Goal: Information Seeking & Learning: Learn about a topic

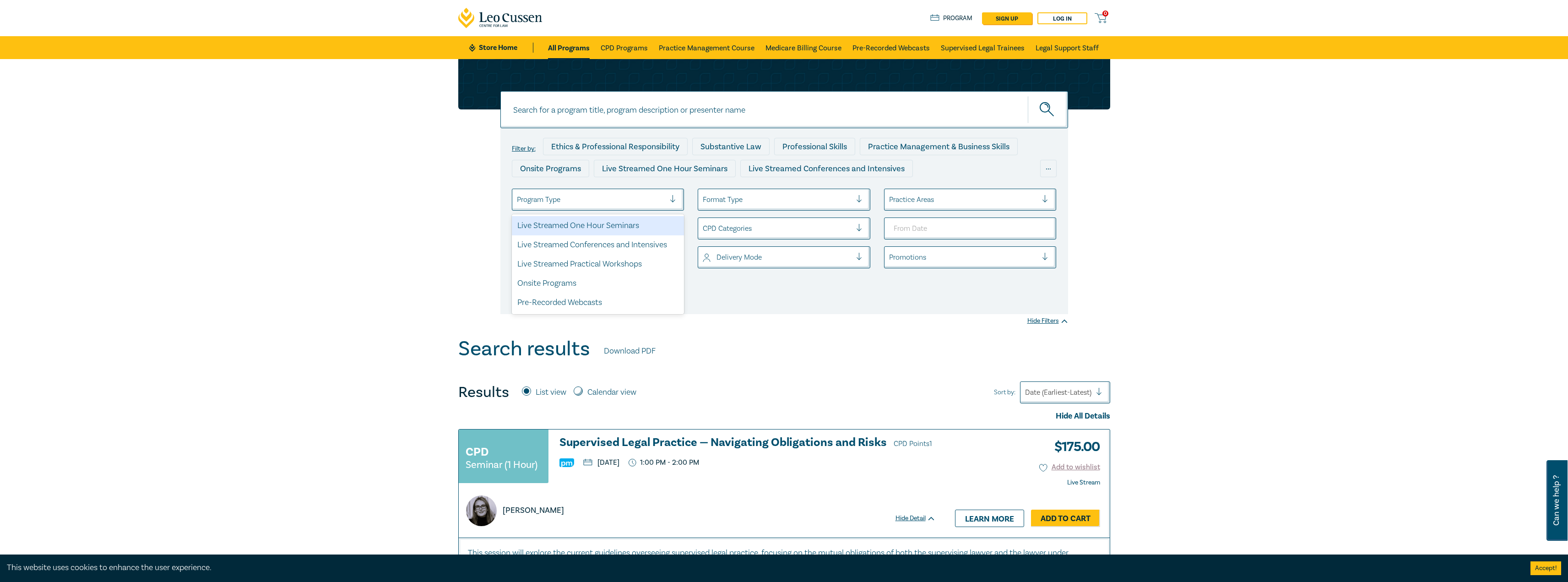
click at [626, 204] on div at bounding box center [591, 199] width 149 height 12
click at [628, 243] on div "Live Streamed Conferences and Intensives" at bounding box center [598, 245] width 173 height 20
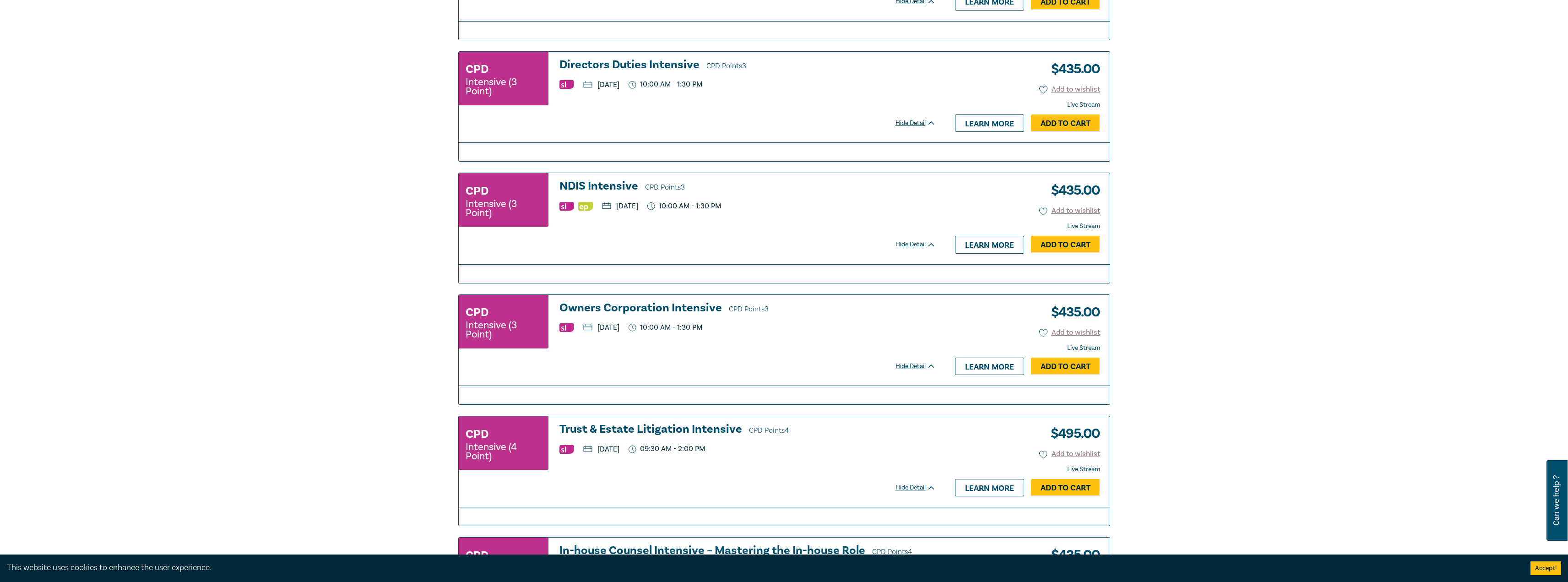
scroll to position [1923, 0]
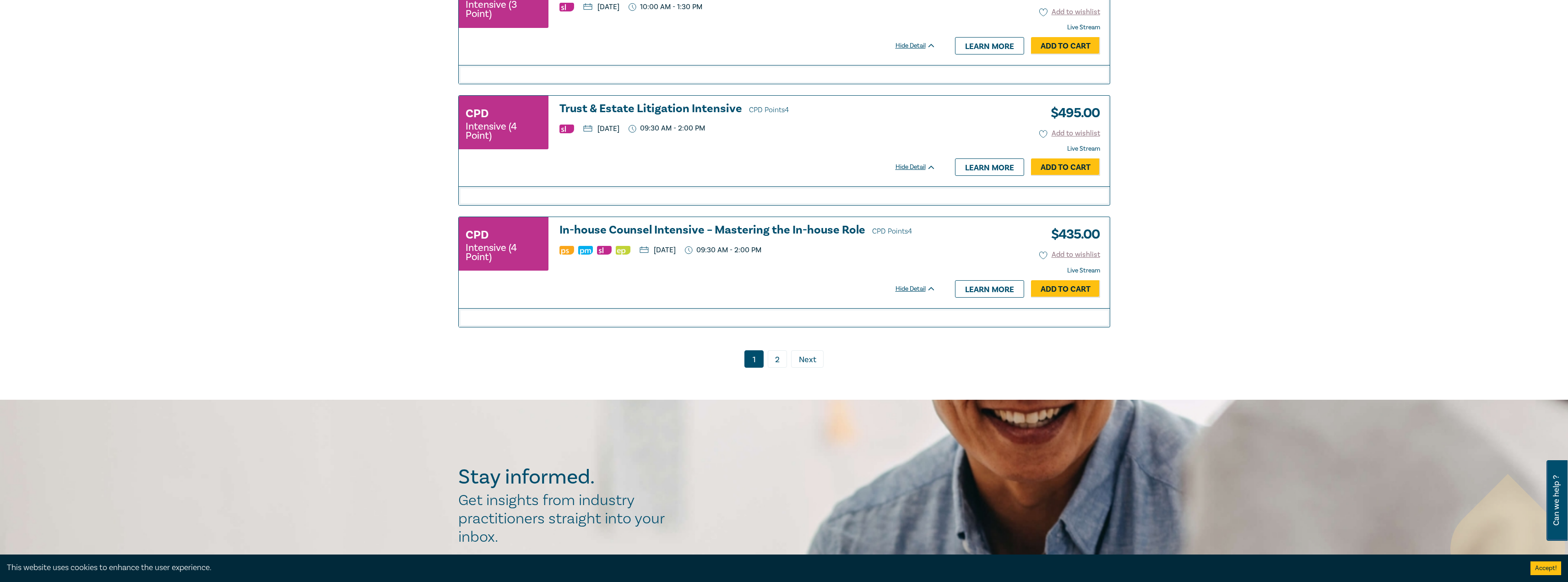
click at [672, 110] on h3 "Trust & Estate Litigation Intensive CPD Points 4" at bounding box center [748, 109] width 377 height 14
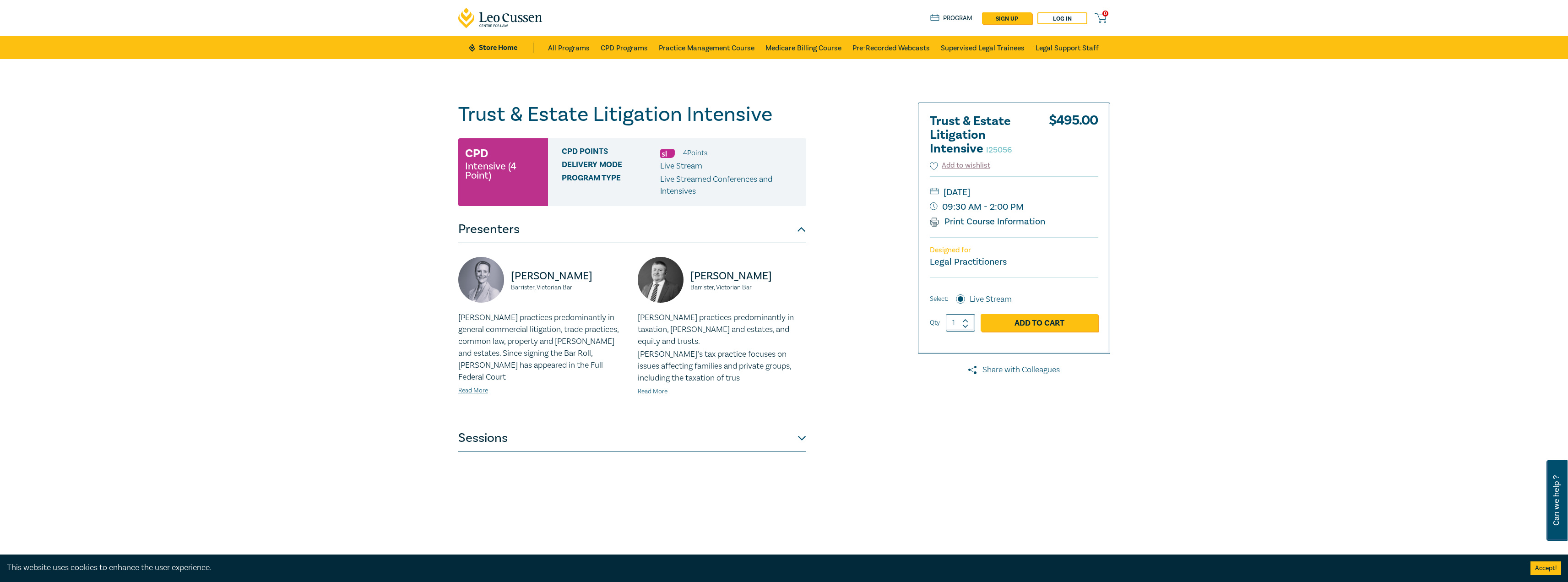
click at [787, 430] on button "Sessions" at bounding box center [632, 438] width 348 height 27
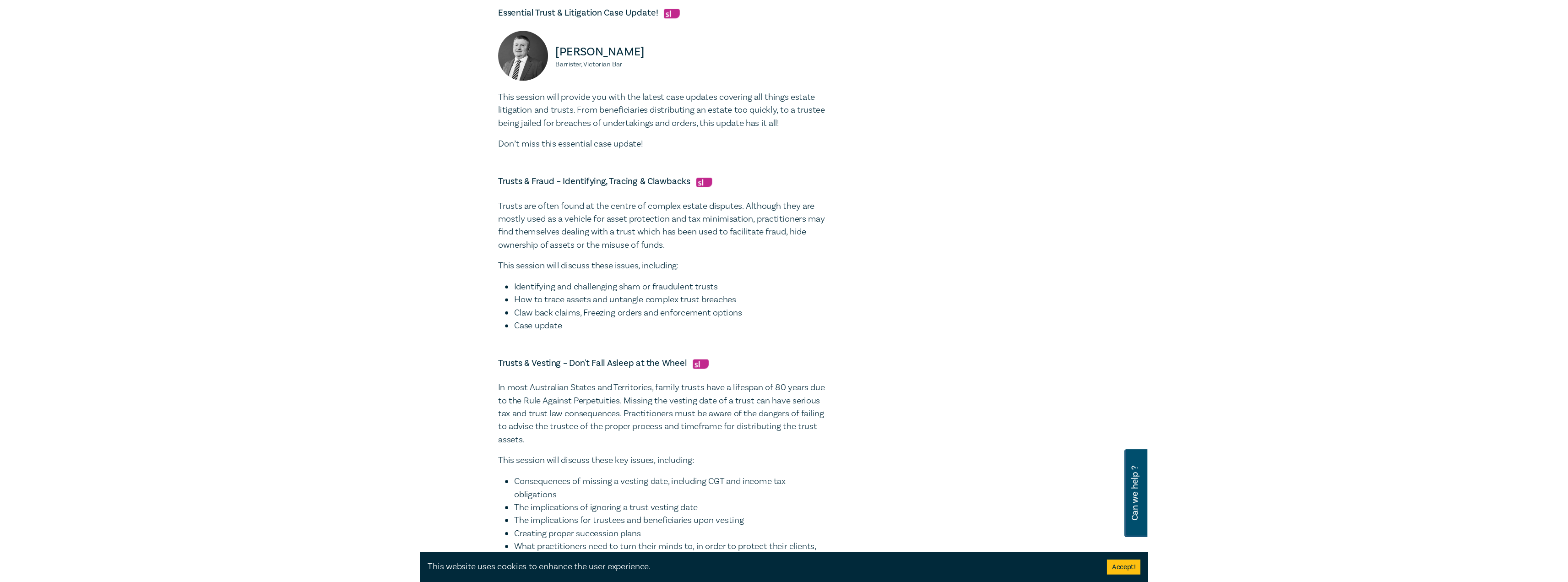
scroll to position [641, 0]
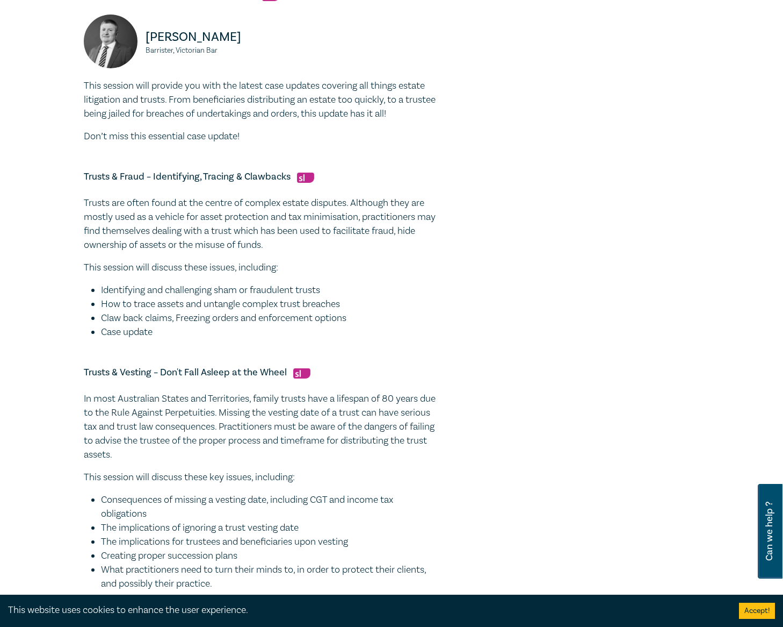
click at [100, 529] on div "Strategic Procedure in Estate Litigation – Practice Notes, Directions & Court P…" at bounding box center [261, 104] width 355 height 1022
drag, startPoint x: 93, startPoint y: 516, endPoint x: 11, endPoint y: 334, distance: 200.3
click at [84, 366] on div "Trusts & Vesting – Don't Fall Asleep at the Wheel In most Australian States and…" at bounding box center [261, 478] width 355 height 225
copy div "Trusts & Vesting – Don't Fall Asleep at the Wheel In most Australian States and…"
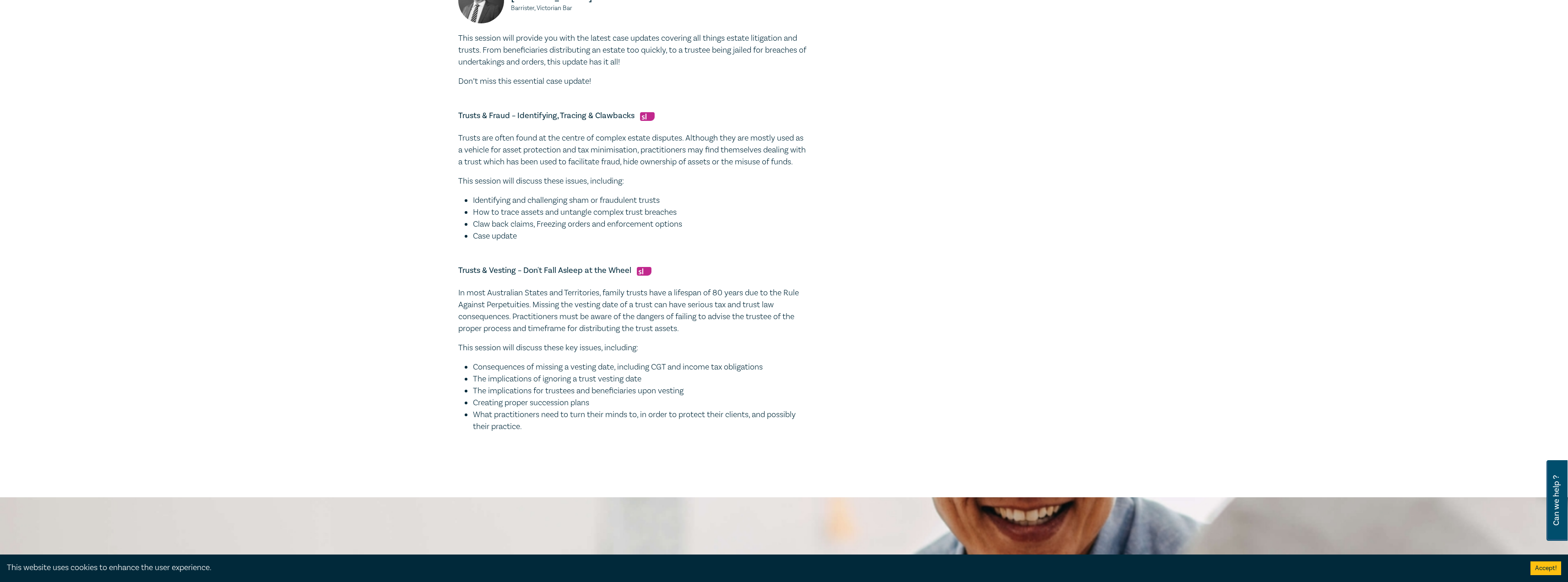
click at [655, 206] on li "Identifying and challenging sham or fraudulent trusts" at bounding box center [639, 200] width 333 height 12
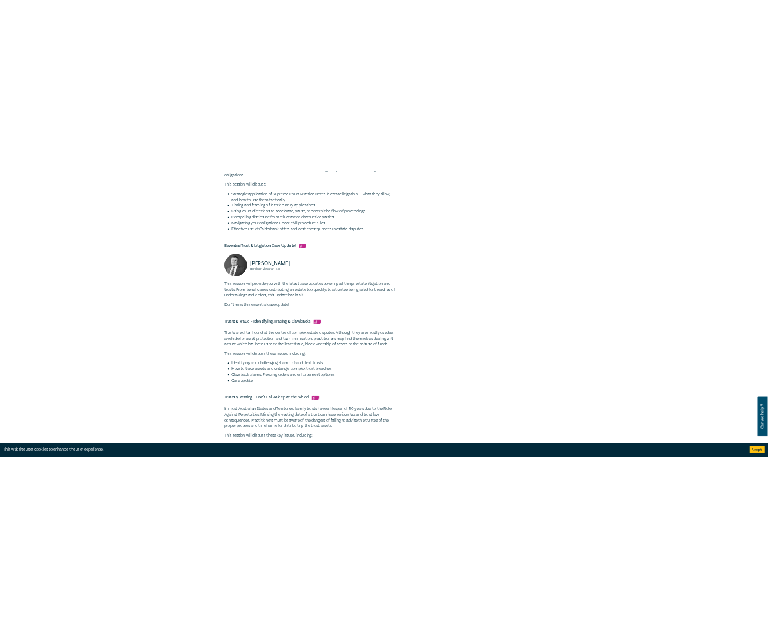
scroll to position [699, 0]
